Goal: Information Seeking & Learning: Check status

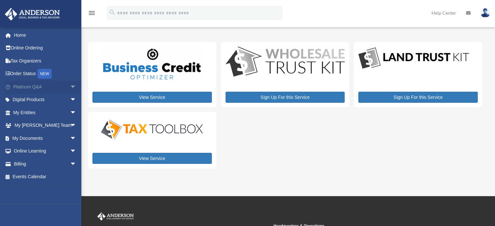
click at [30, 86] on link "Platinum Q&A arrow_drop_down" at bounding box center [46, 86] width 82 height 13
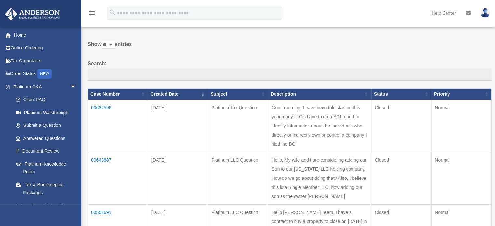
scroll to position [33, 0]
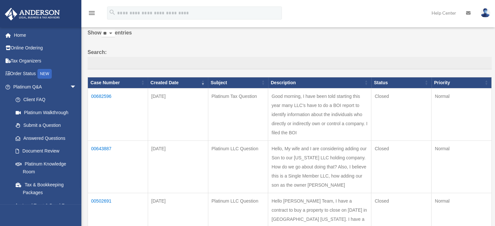
click at [99, 156] on td "00643887" at bounding box center [118, 167] width 60 height 52
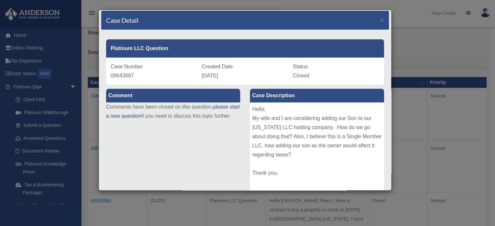
scroll to position [0, 0]
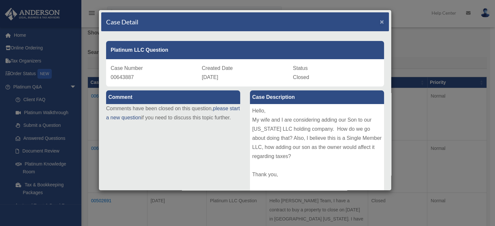
click at [380, 21] on span "×" at bounding box center [382, 21] width 4 height 7
